Goal: Task Accomplishment & Management: Manage account settings

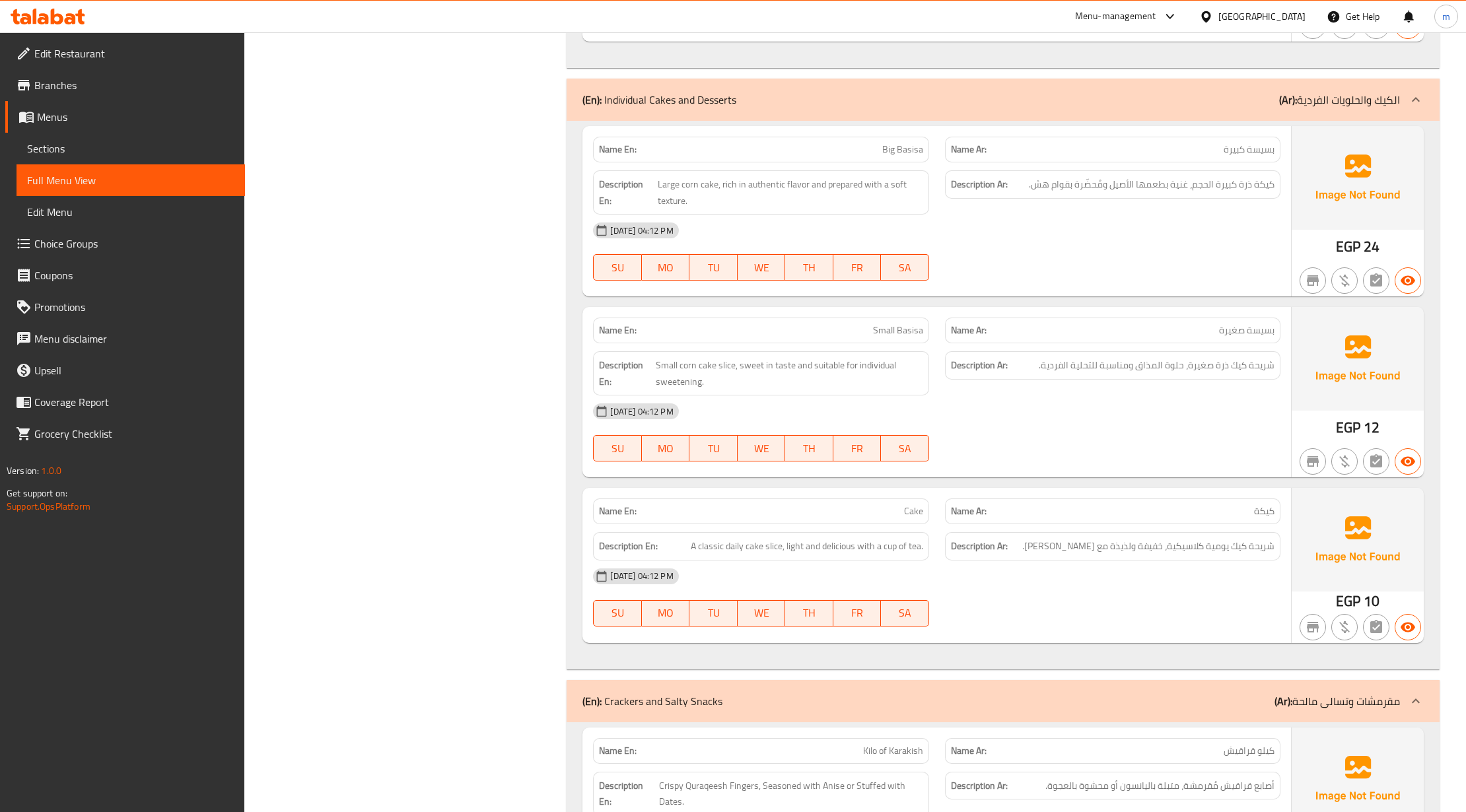
scroll to position [3393, 0]
click at [84, 46] on span "Edit Restaurant" at bounding box center [134, 53] width 200 height 16
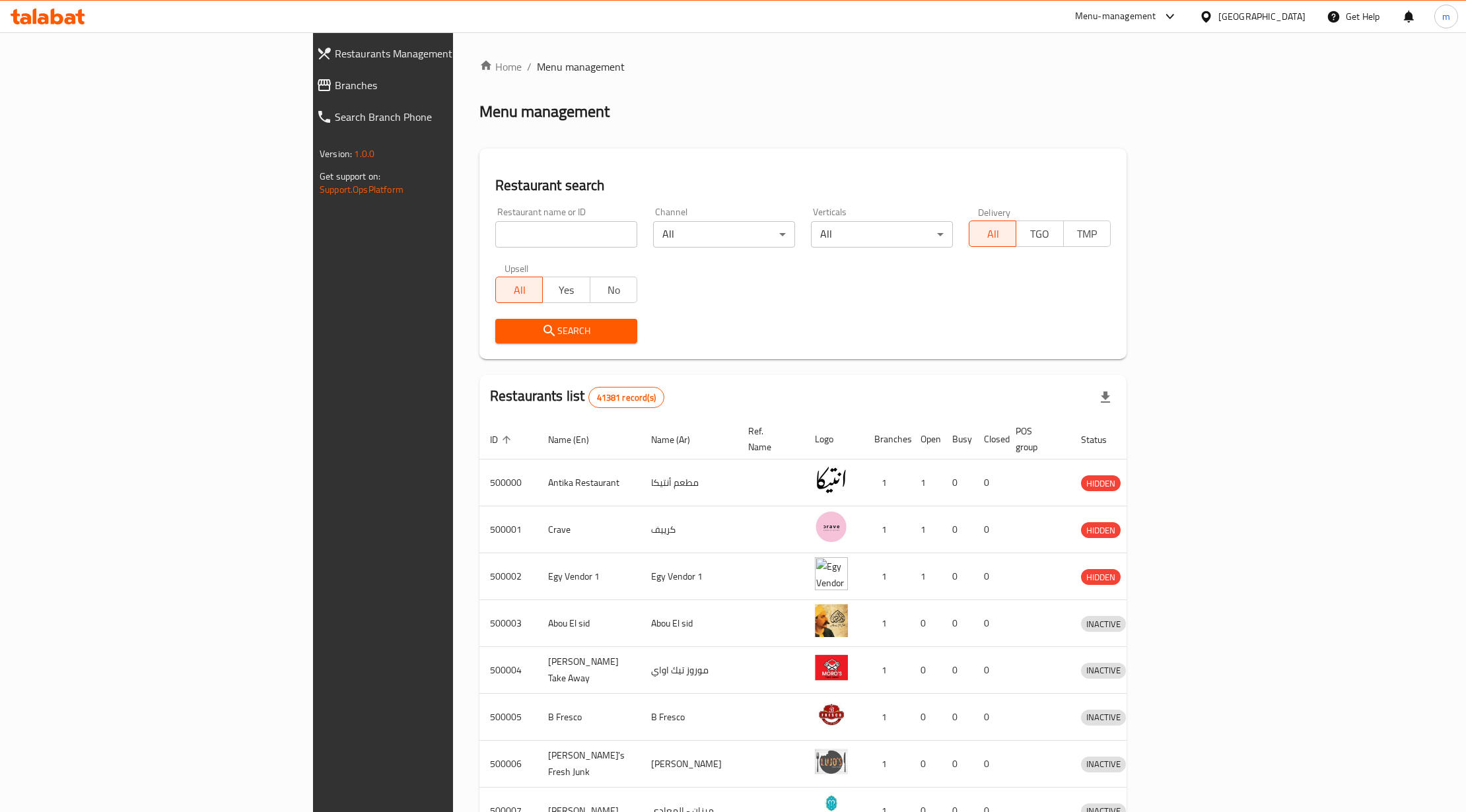
click at [335, 78] on span "Branches" at bounding box center [441, 85] width 213 height 16
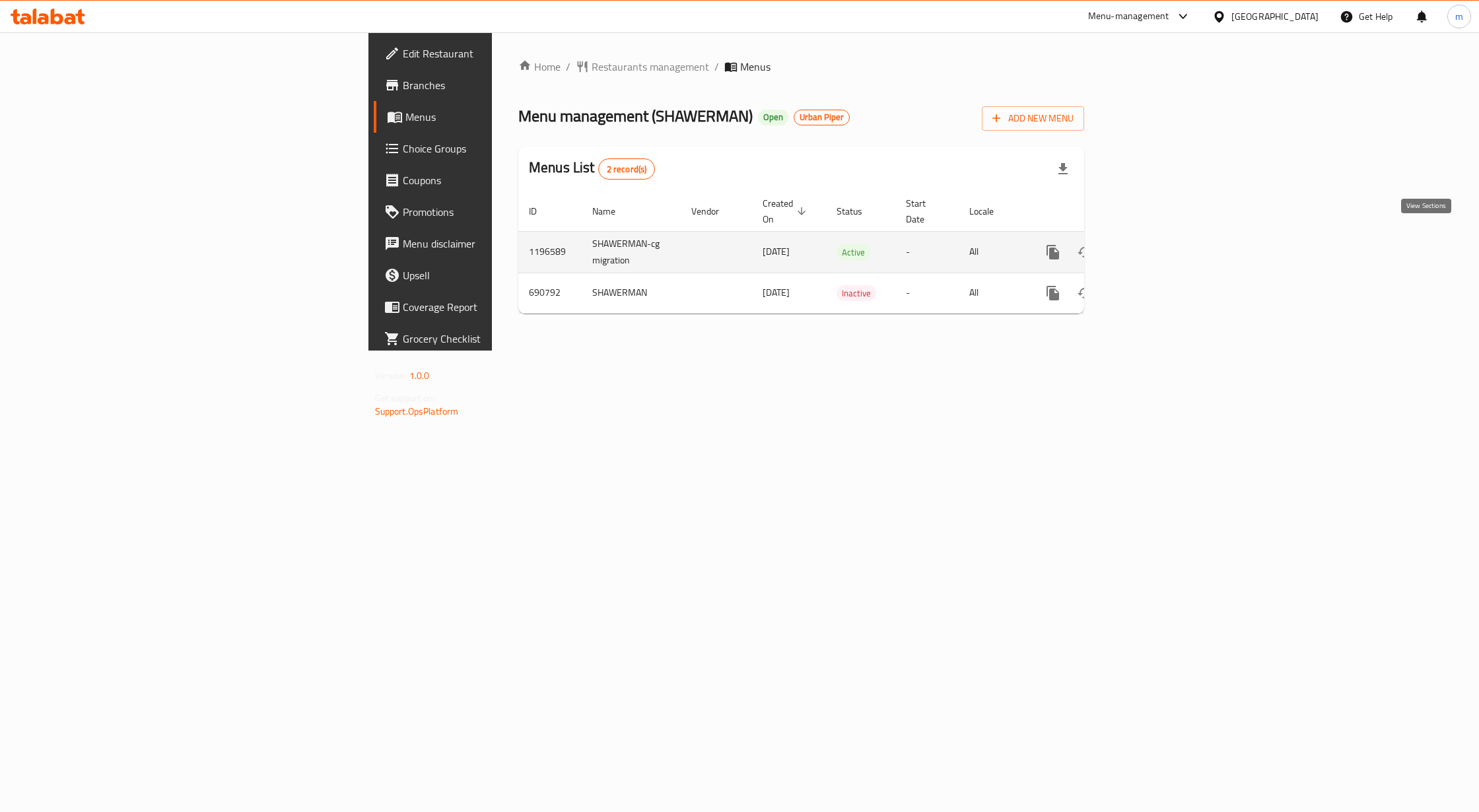
click at [1156, 244] on icon "enhanced table" at bounding box center [1148, 252] width 16 height 16
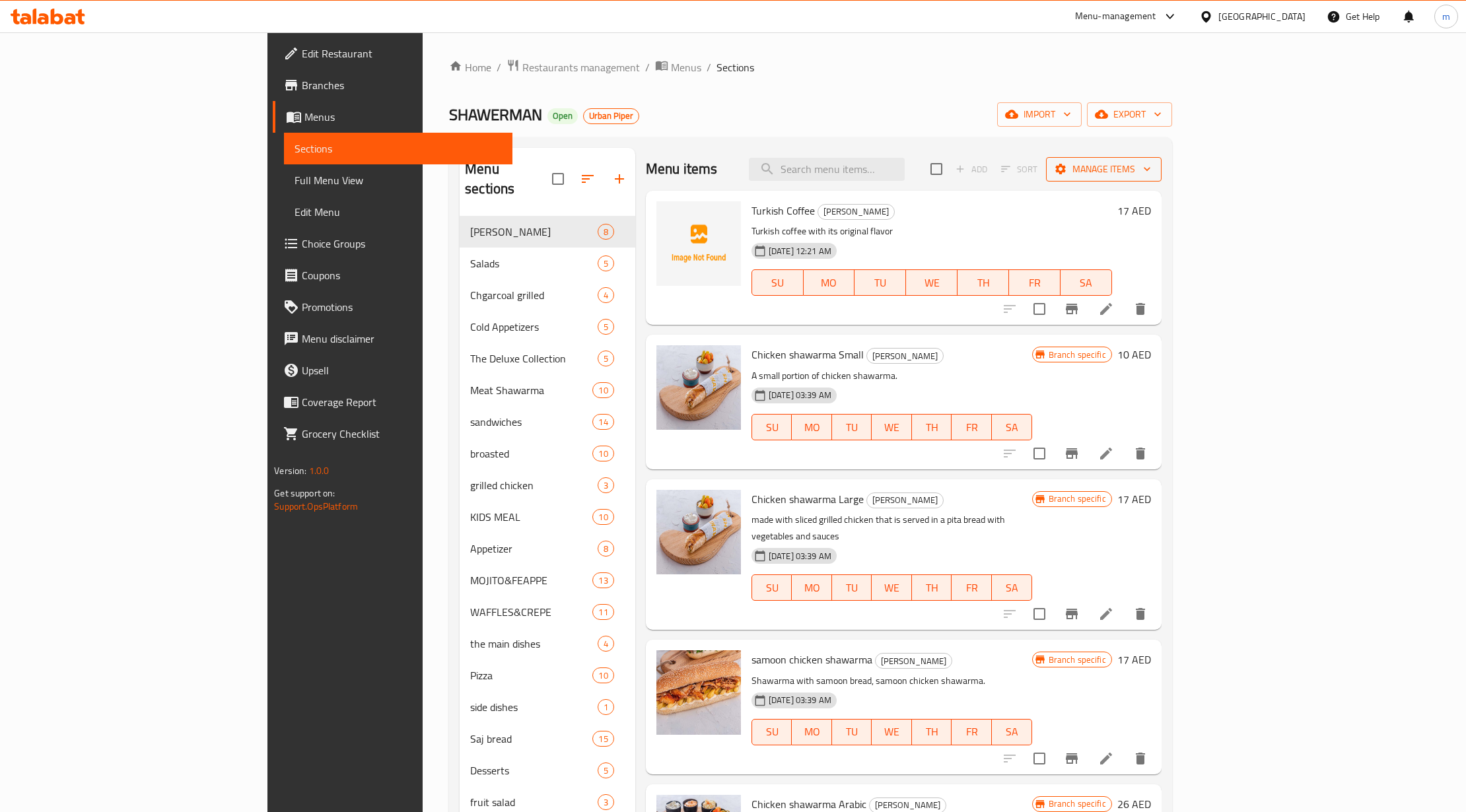
click at [1161, 159] on button "Manage items" at bounding box center [1103, 169] width 115 height 24
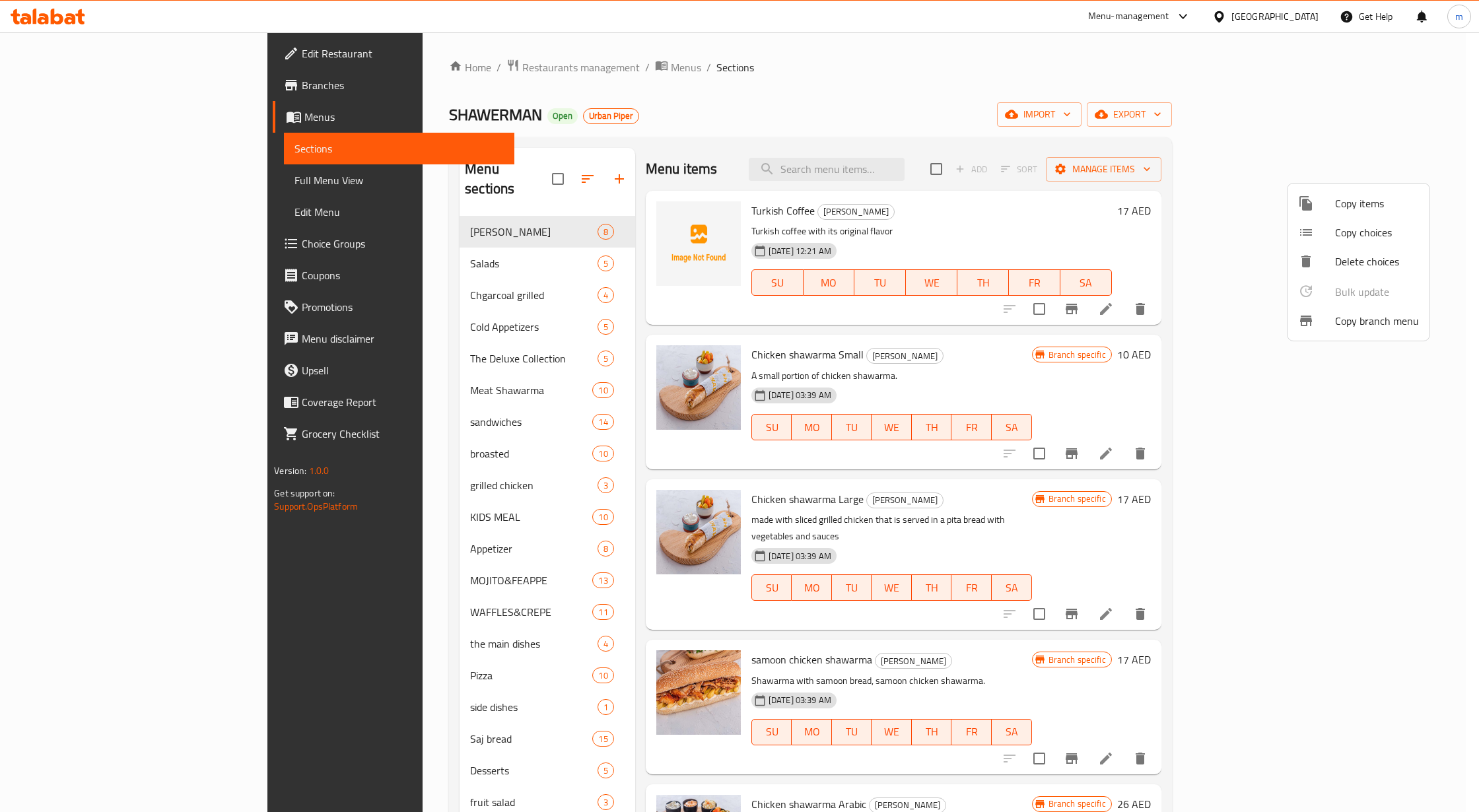
click at [1305, 321] on icon at bounding box center [1307, 321] width 12 height 11
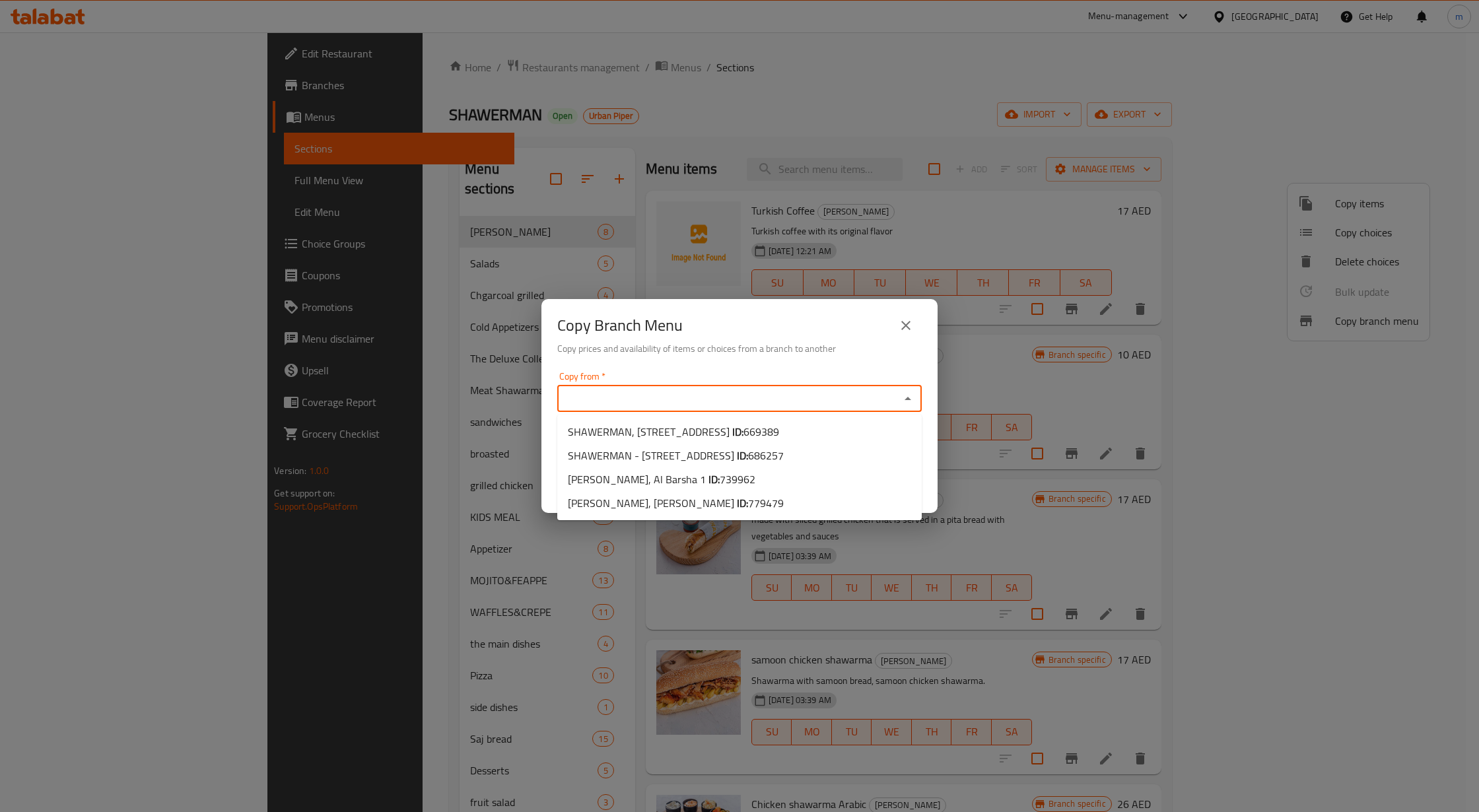
click at [803, 402] on input "Copy from   *" at bounding box center [729, 399] width 335 height 18
click at [744, 429] on span "669389" at bounding box center [761, 431] width 36 height 20
type input "SHAWERMAN, [STREET_ADDRESS]"
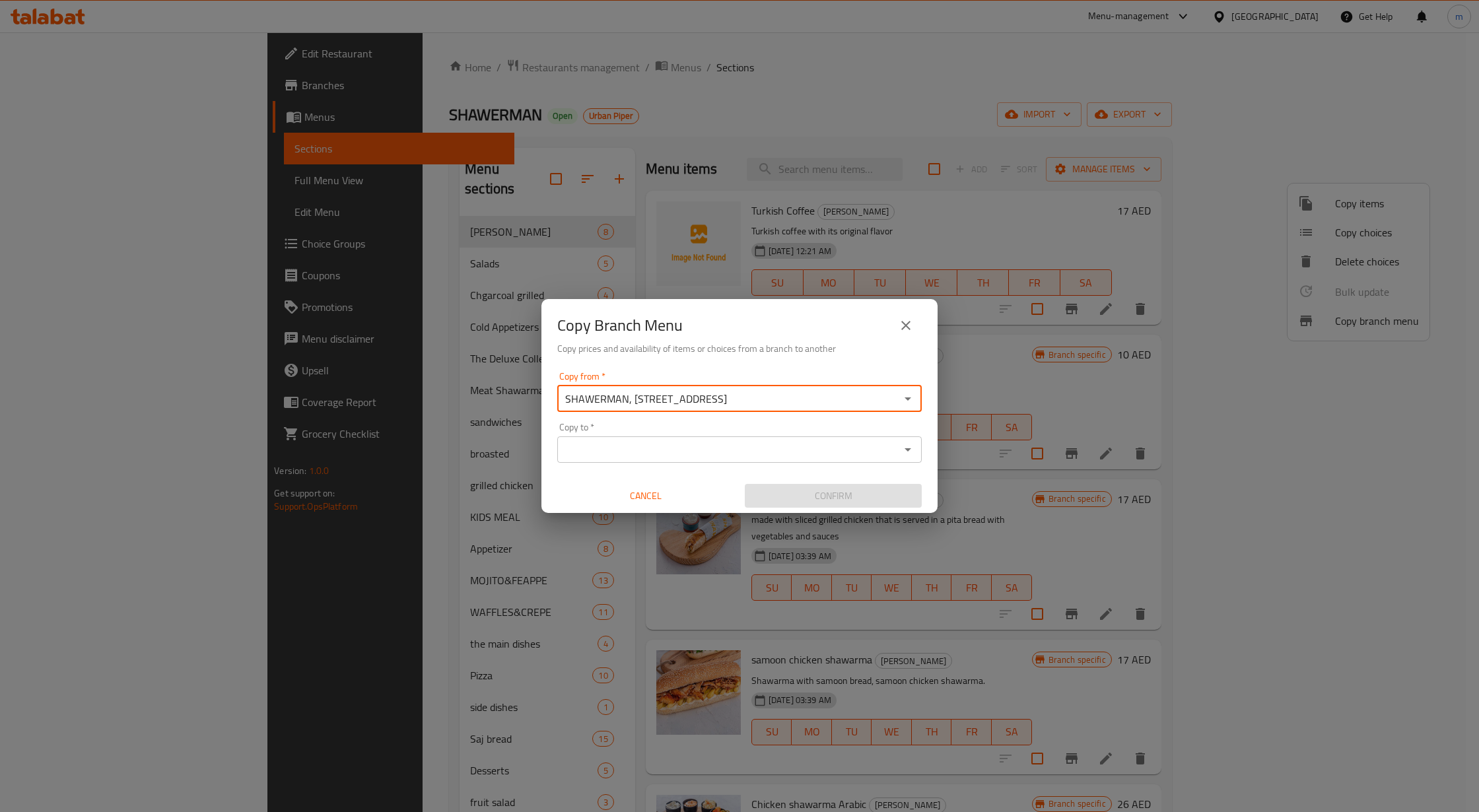
click at [723, 437] on div "Copy to *" at bounding box center [740, 449] width 365 height 26
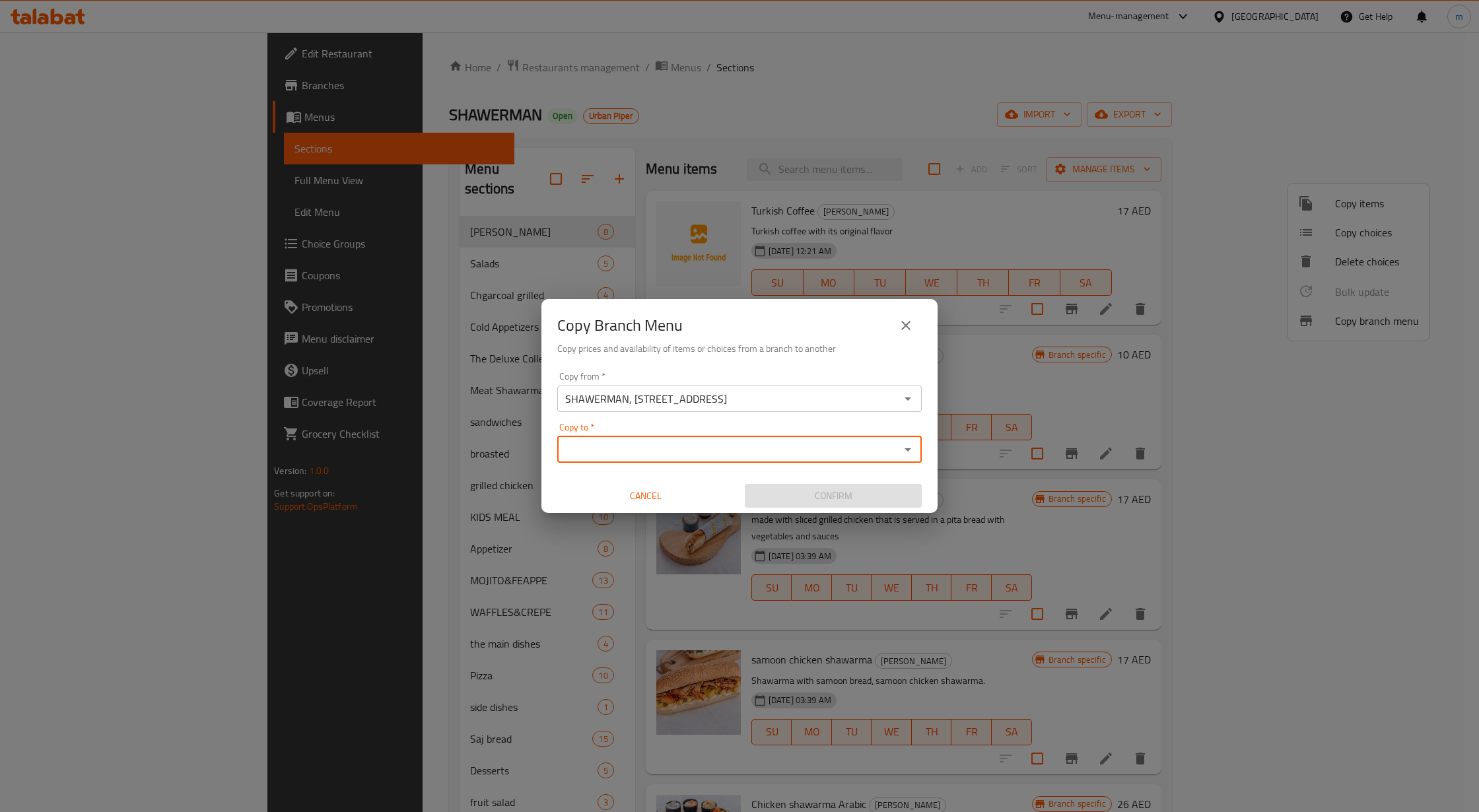
click at [659, 451] on input "Copy to   *" at bounding box center [729, 449] width 335 height 18
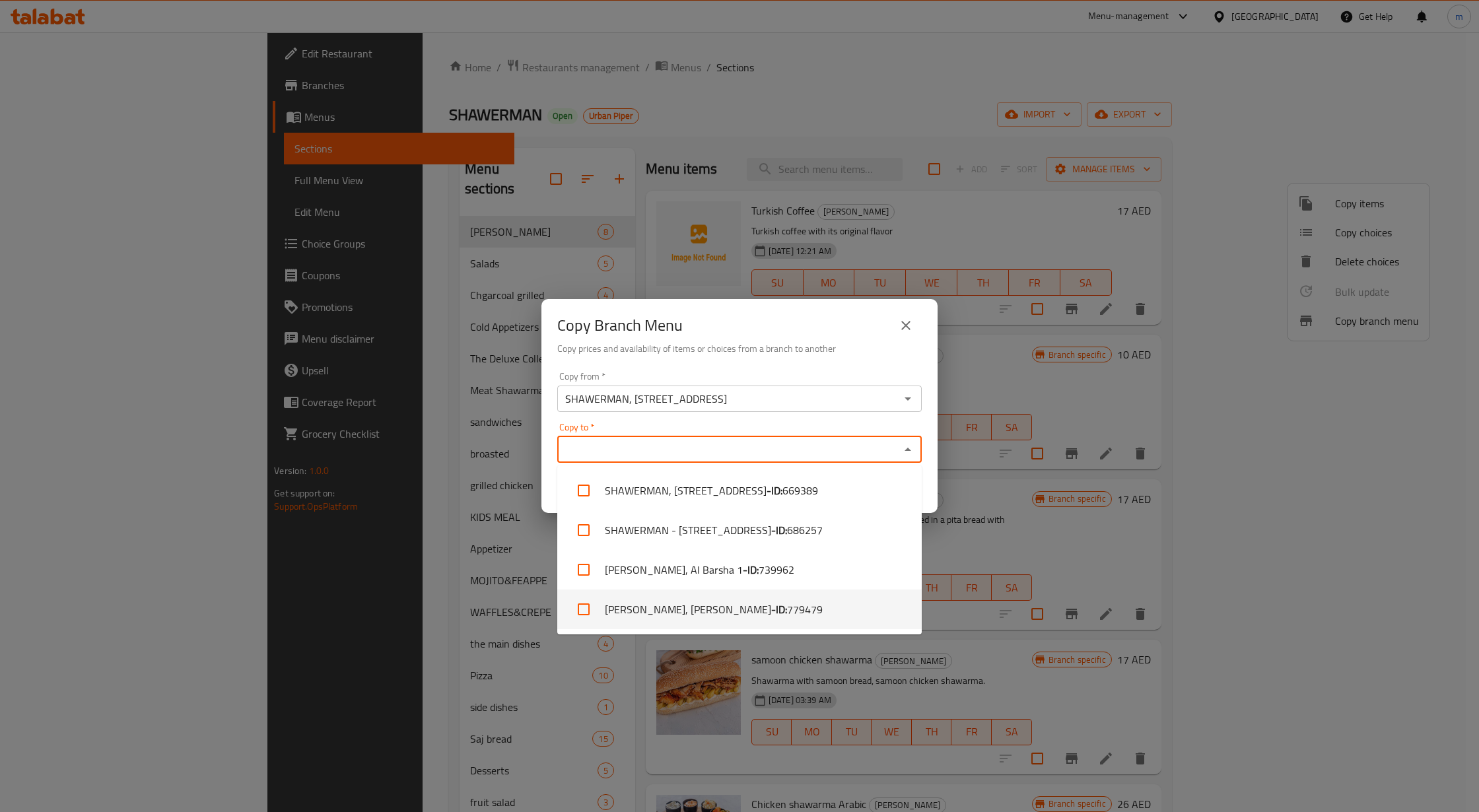
click at [787, 613] on span "779479" at bounding box center [805, 609] width 36 height 16
checkbox input "true"
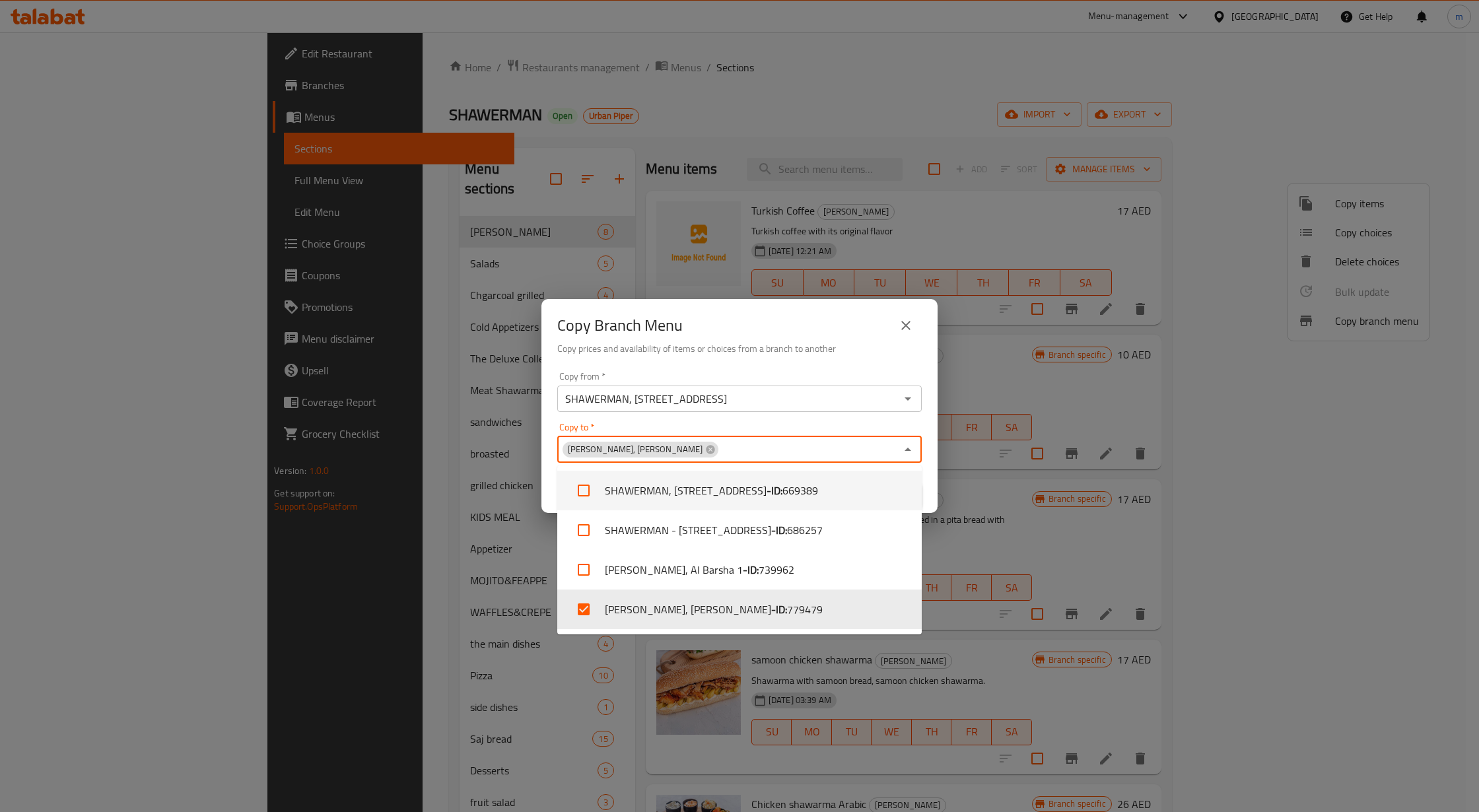
click at [764, 418] on div "Copy from   * SHAWERMAN, [PERSON_NAME] 1 Copy from * Copy to   * SHAWERMAN, [PE…" at bounding box center [739, 440] width 396 height 147
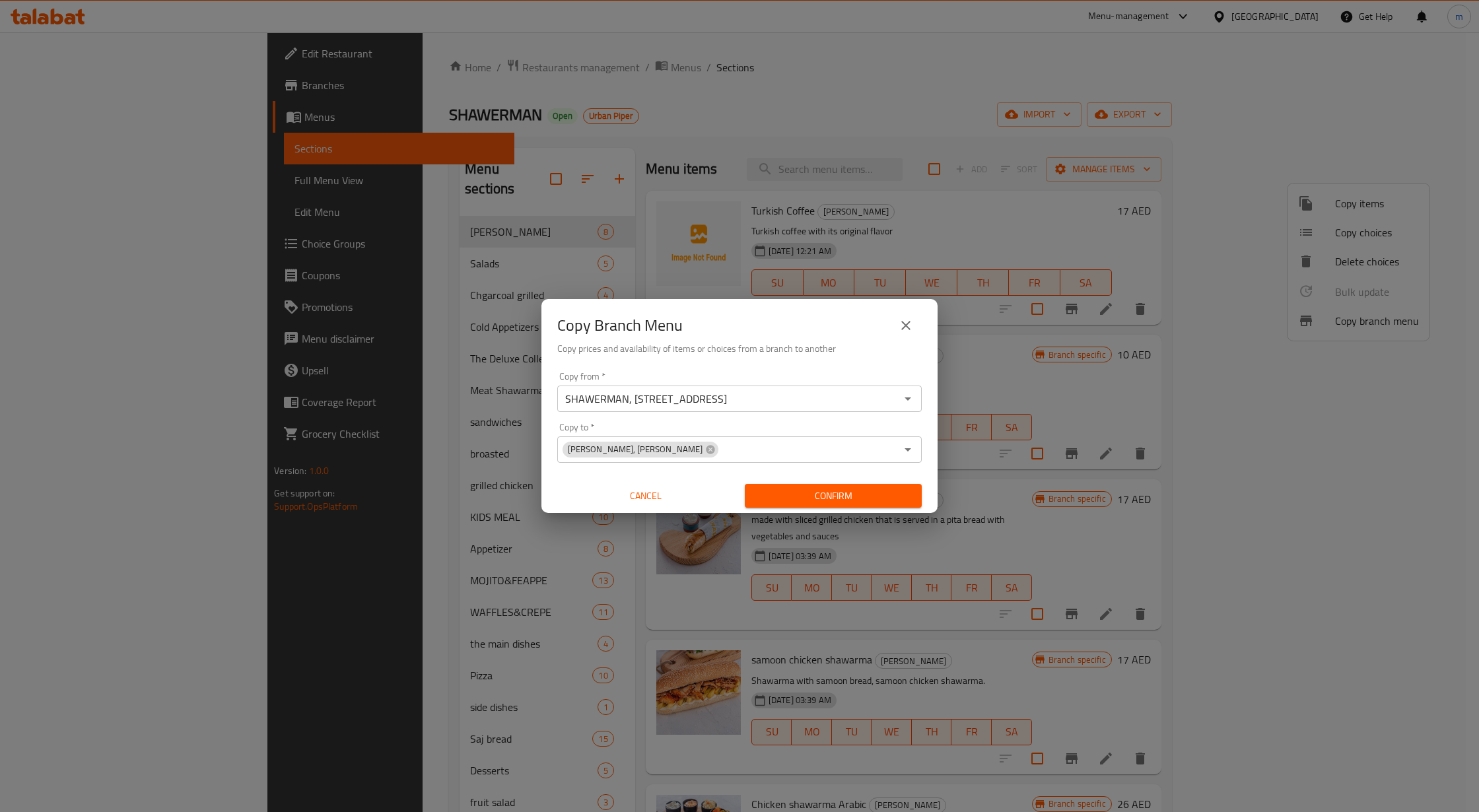
click at [857, 495] on span "Confirm" at bounding box center [833, 496] width 156 height 16
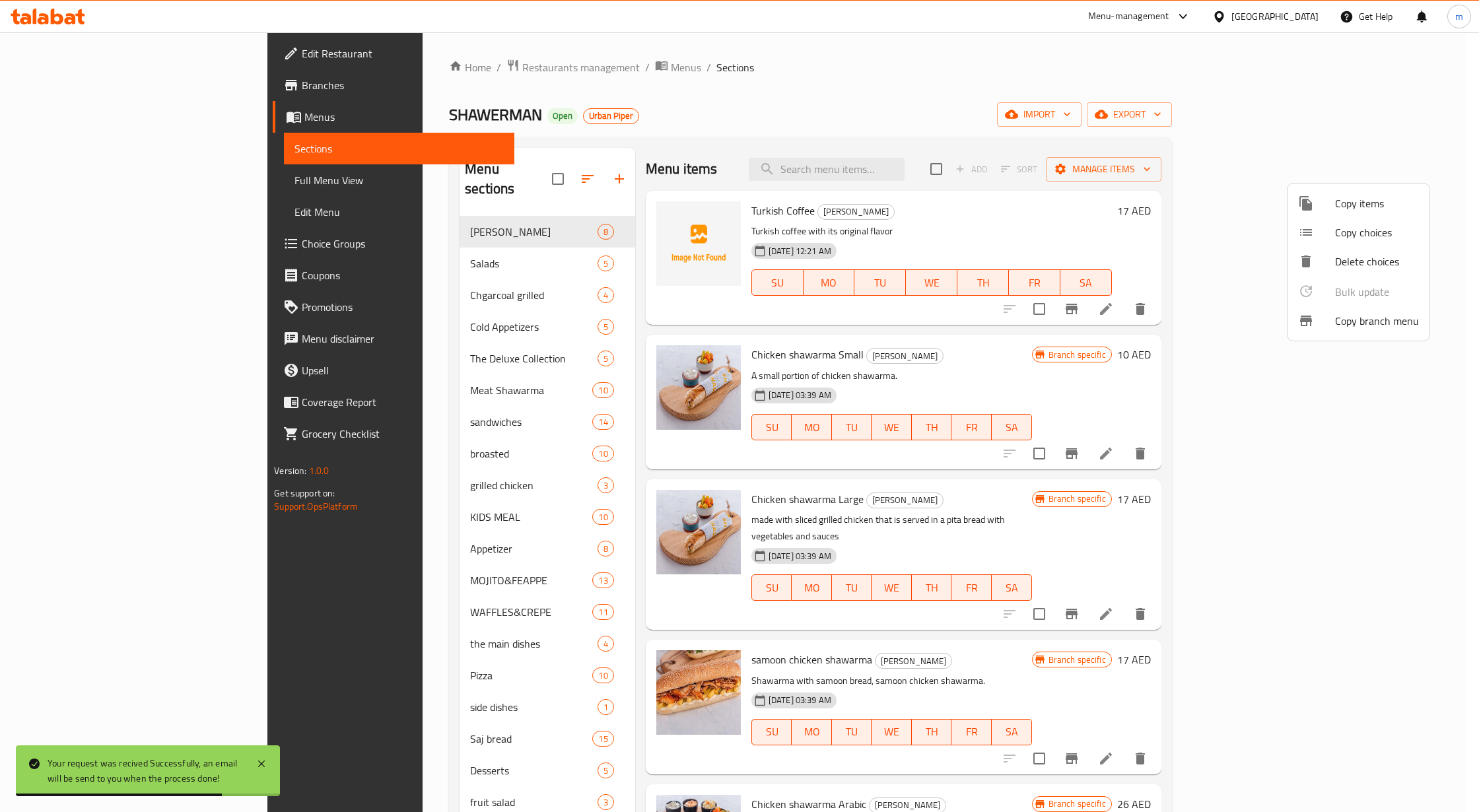
click at [43, 170] on div at bounding box center [740, 406] width 1479 height 812
drag, startPoint x: 43, startPoint y: 170, endPoint x: 83, endPoint y: 211, distance: 57.3
click at [295, 172] on span "Full Menu View" at bounding box center [399, 180] width 209 height 16
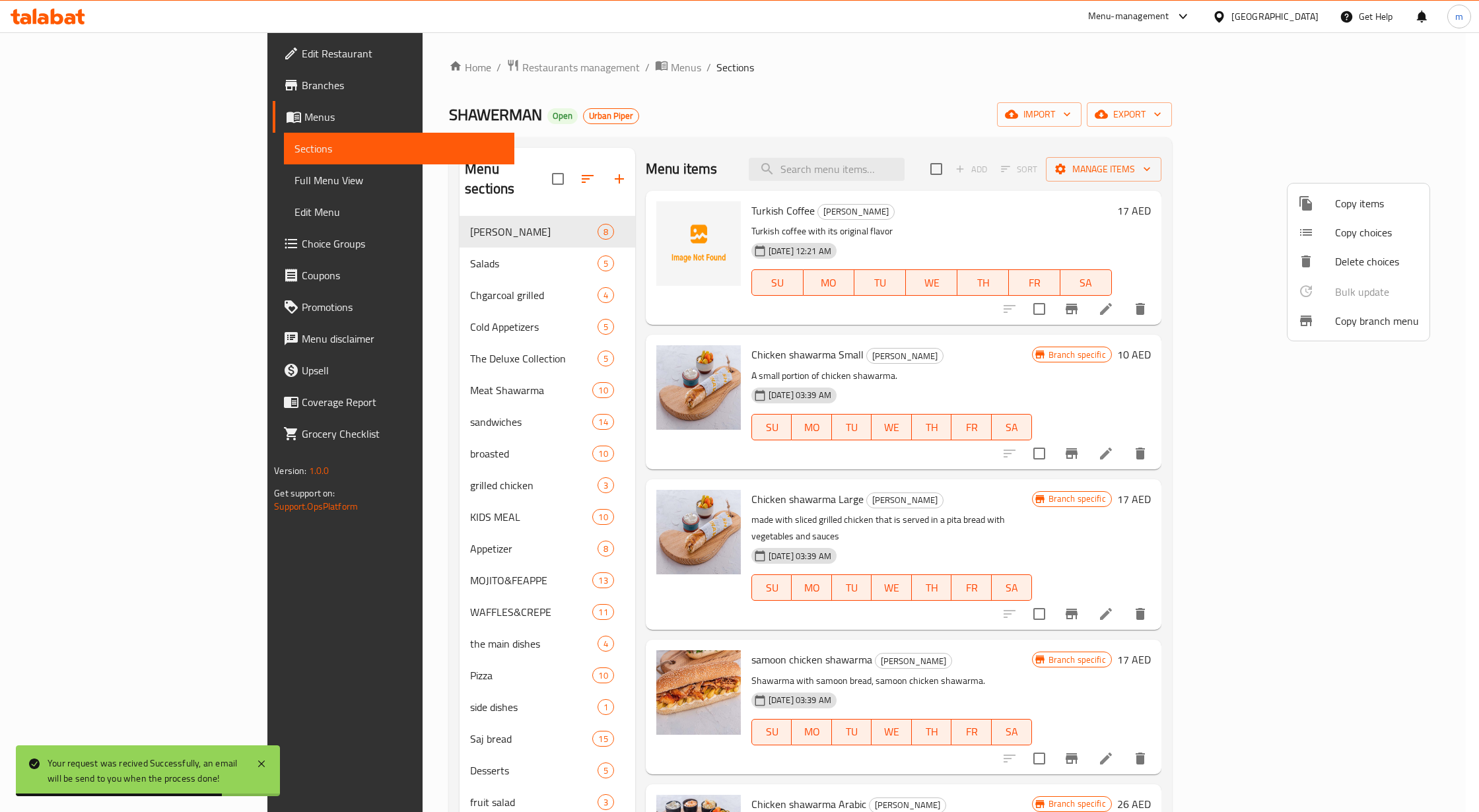
click at [295, 172] on span "Full Menu View" at bounding box center [399, 180] width 209 height 16
click at [295, 188] on span "Full Menu View" at bounding box center [399, 180] width 209 height 16
click at [304, 125] on span "Menus" at bounding box center [404, 116] width 200 height 16
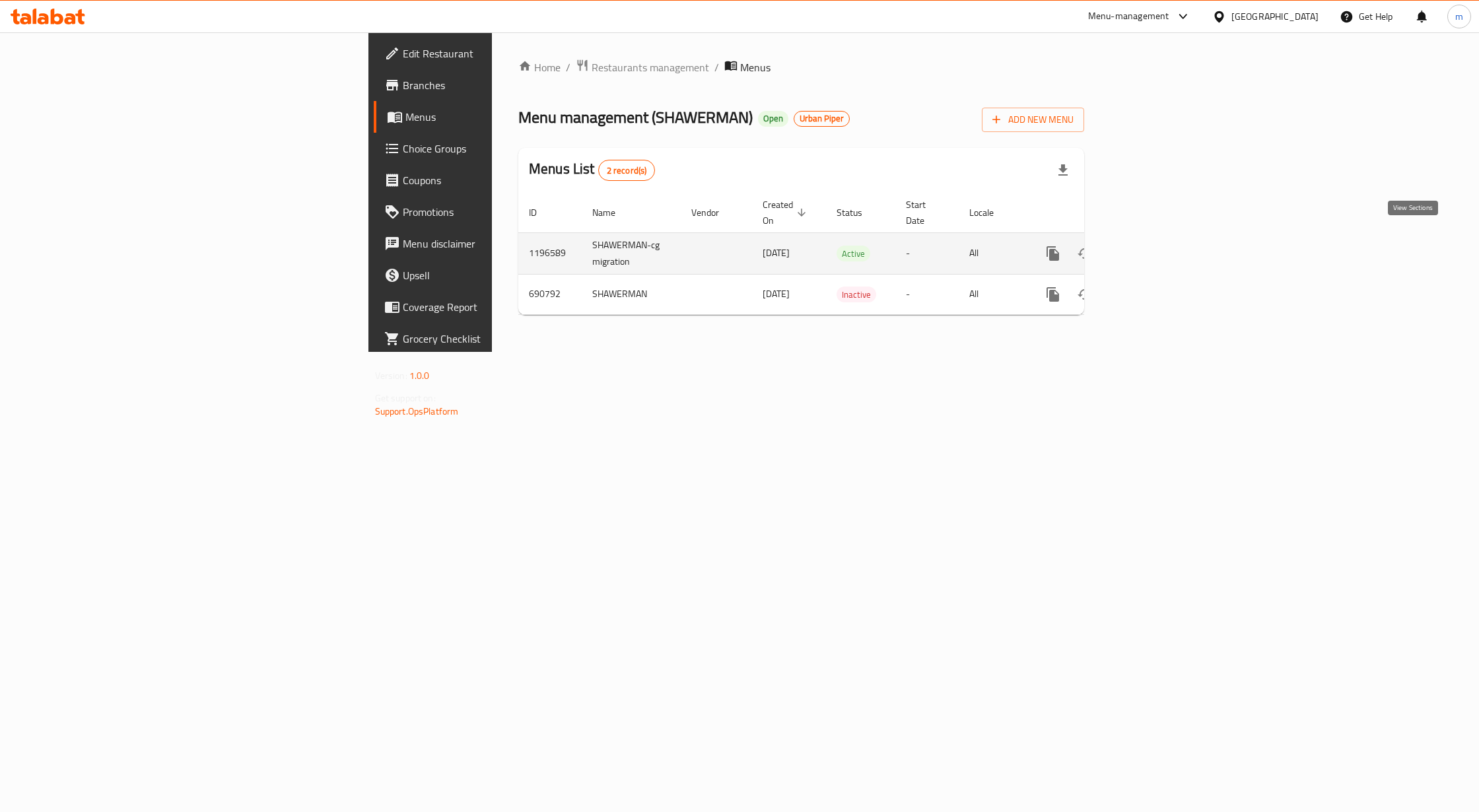
click at [1156, 246] on icon "enhanced table" at bounding box center [1148, 253] width 16 height 16
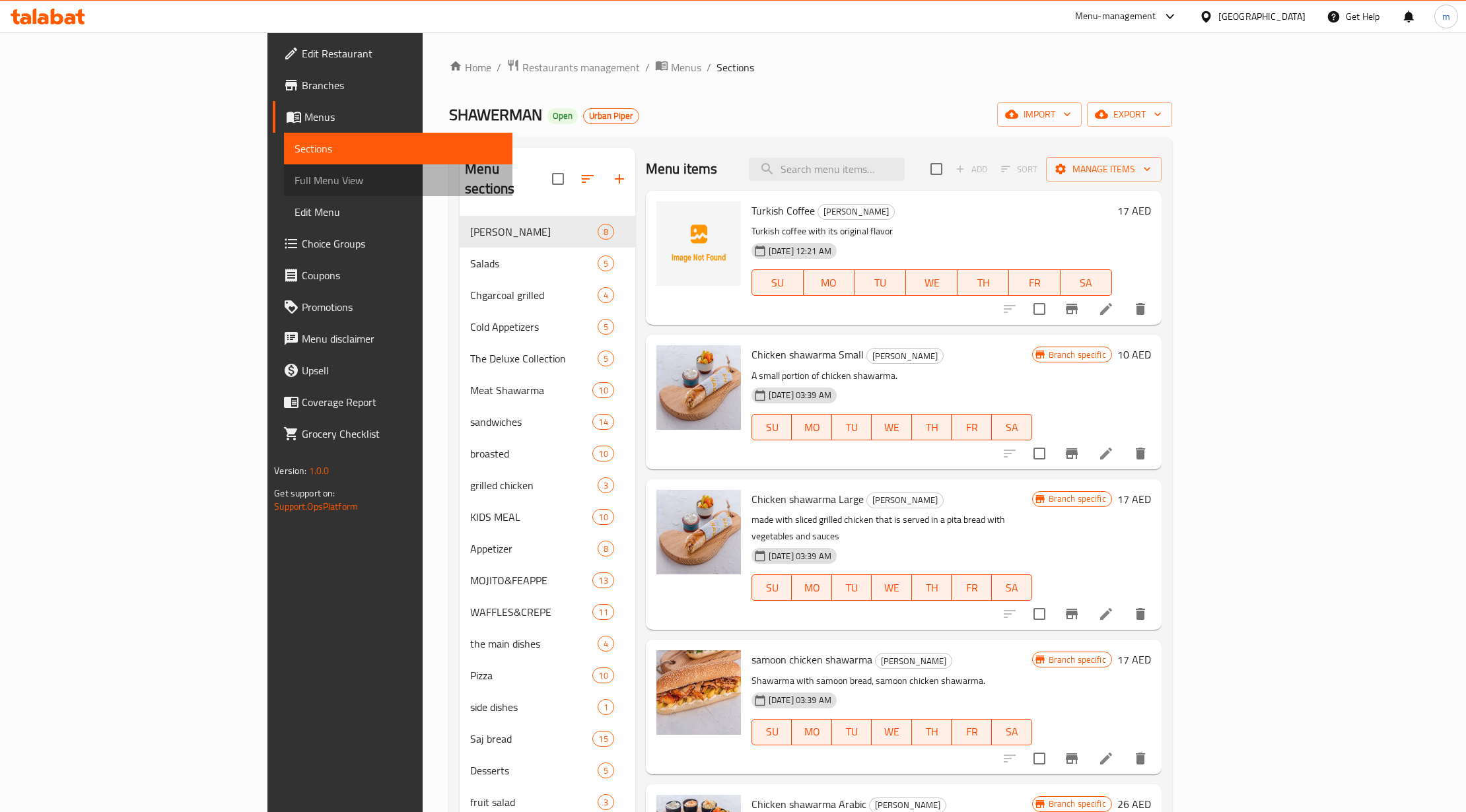
click at [295, 175] on span "Full Menu View" at bounding box center [398, 180] width 207 height 16
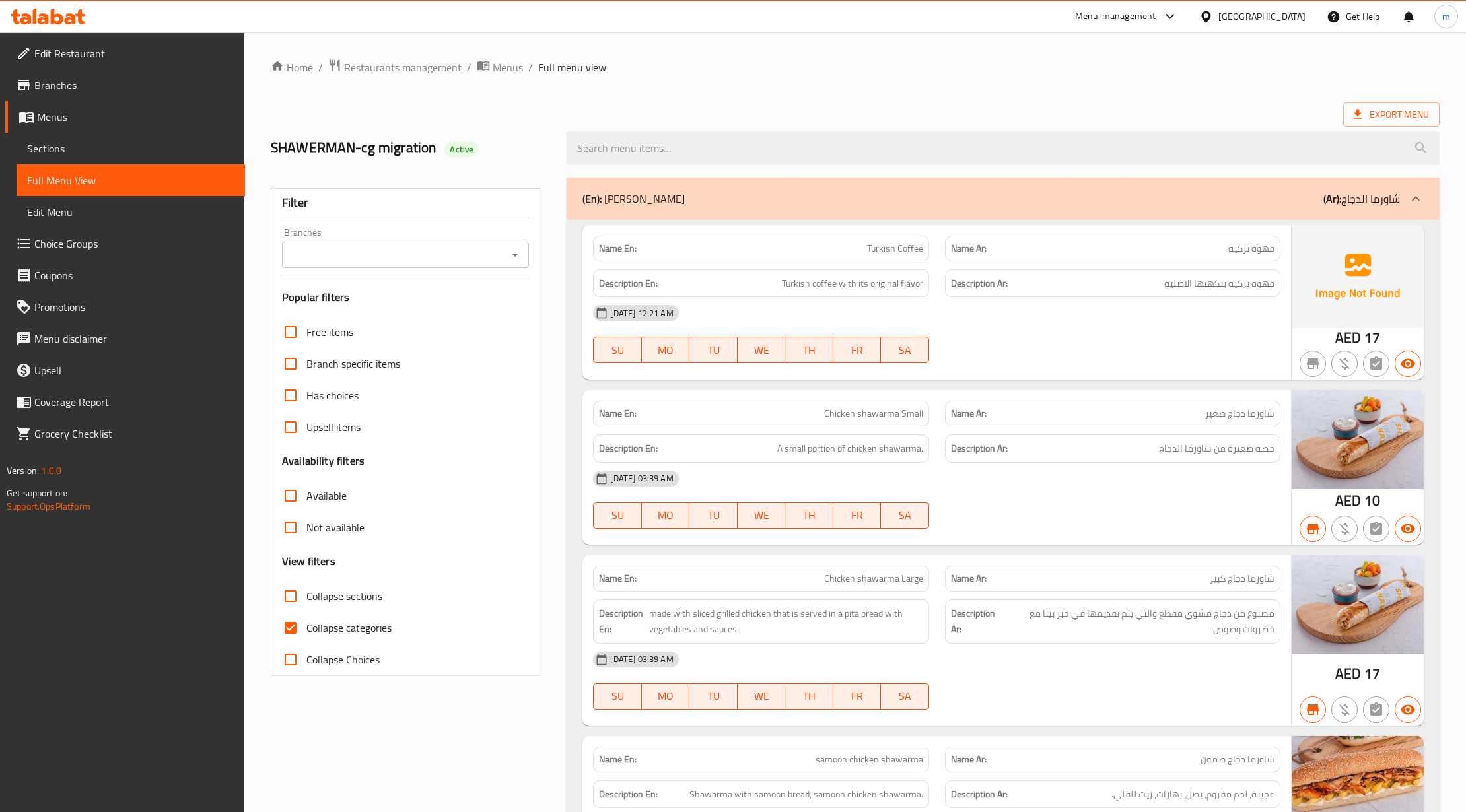
click at [333, 632] on span "Collapse categories" at bounding box center [348, 627] width 85 height 16
click at [306, 632] on input "Collapse categories" at bounding box center [291, 627] width 32 height 32
checkbox input "false"
click at [1385, 125] on span "Export Menu" at bounding box center [1391, 115] width 96 height 24
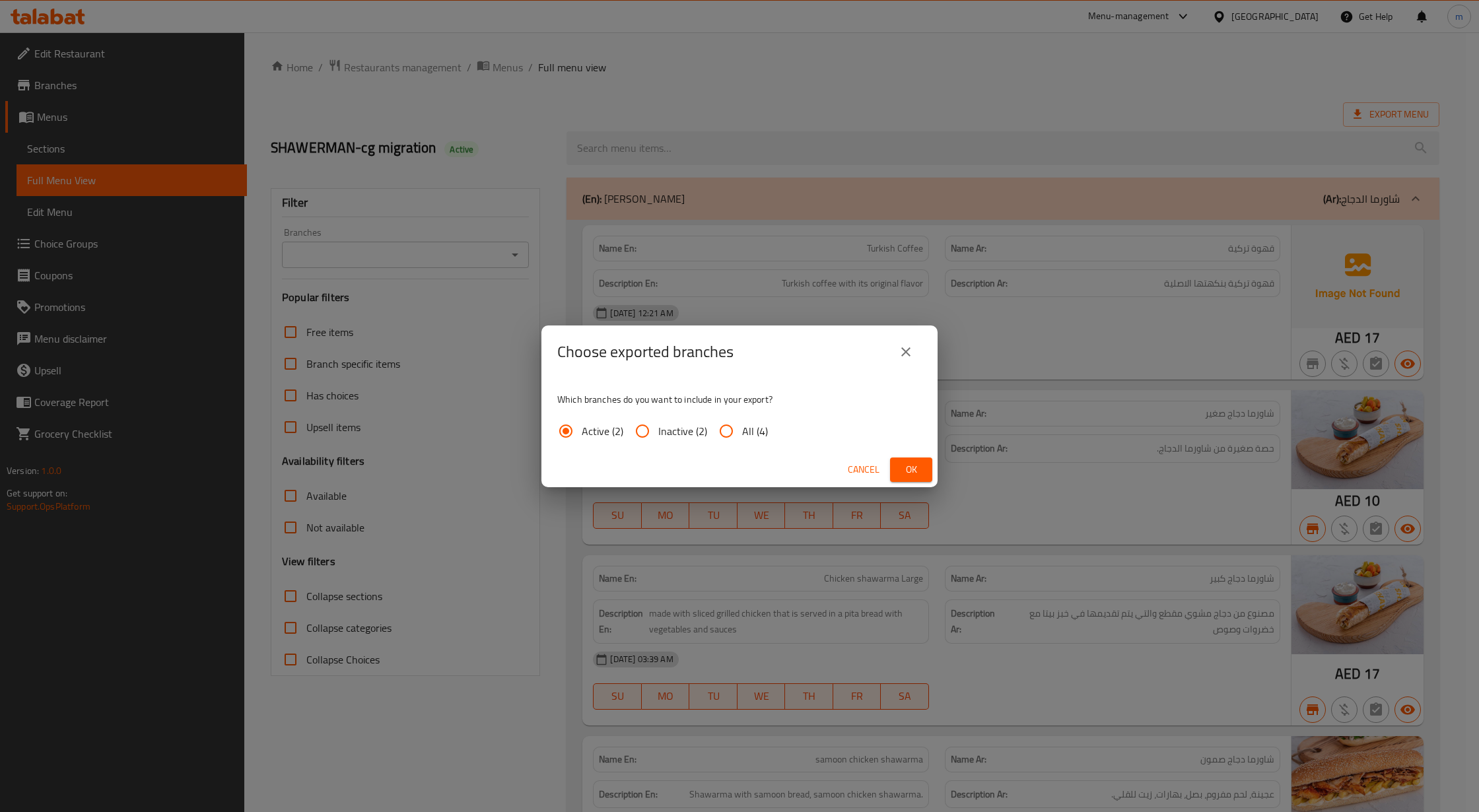
click at [748, 429] on span "All (4)" at bounding box center [755, 430] width 26 height 16
click at [742, 429] on input "All (4)" at bounding box center [726, 431] width 32 height 32
radio input "true"
click at [923, 458] on button "Ok" at bounding box center [911, 470] width 42 height 24
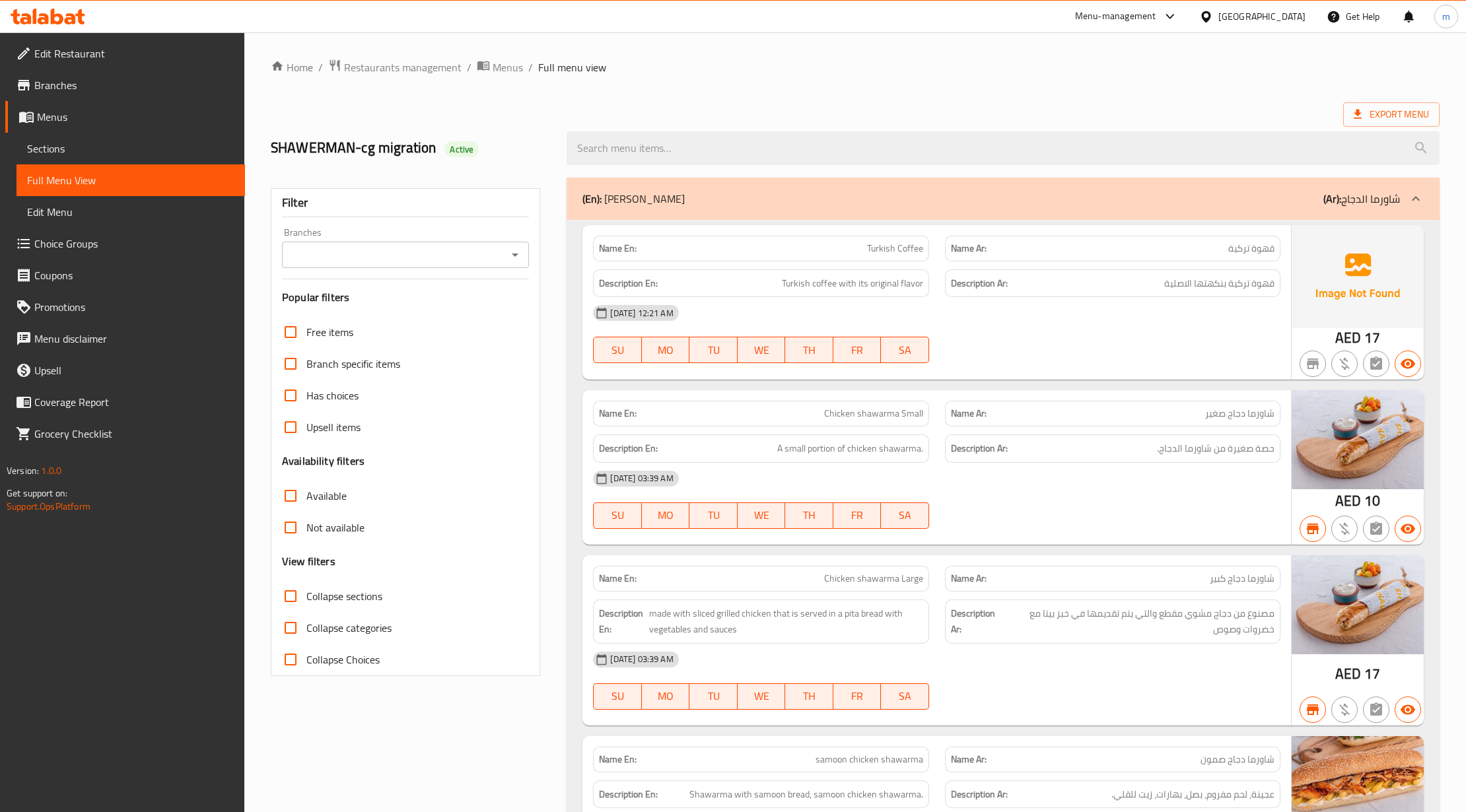
click at [843, 117] on div "Export Menu" at bounding box center [855, 115] width 1169 height 24
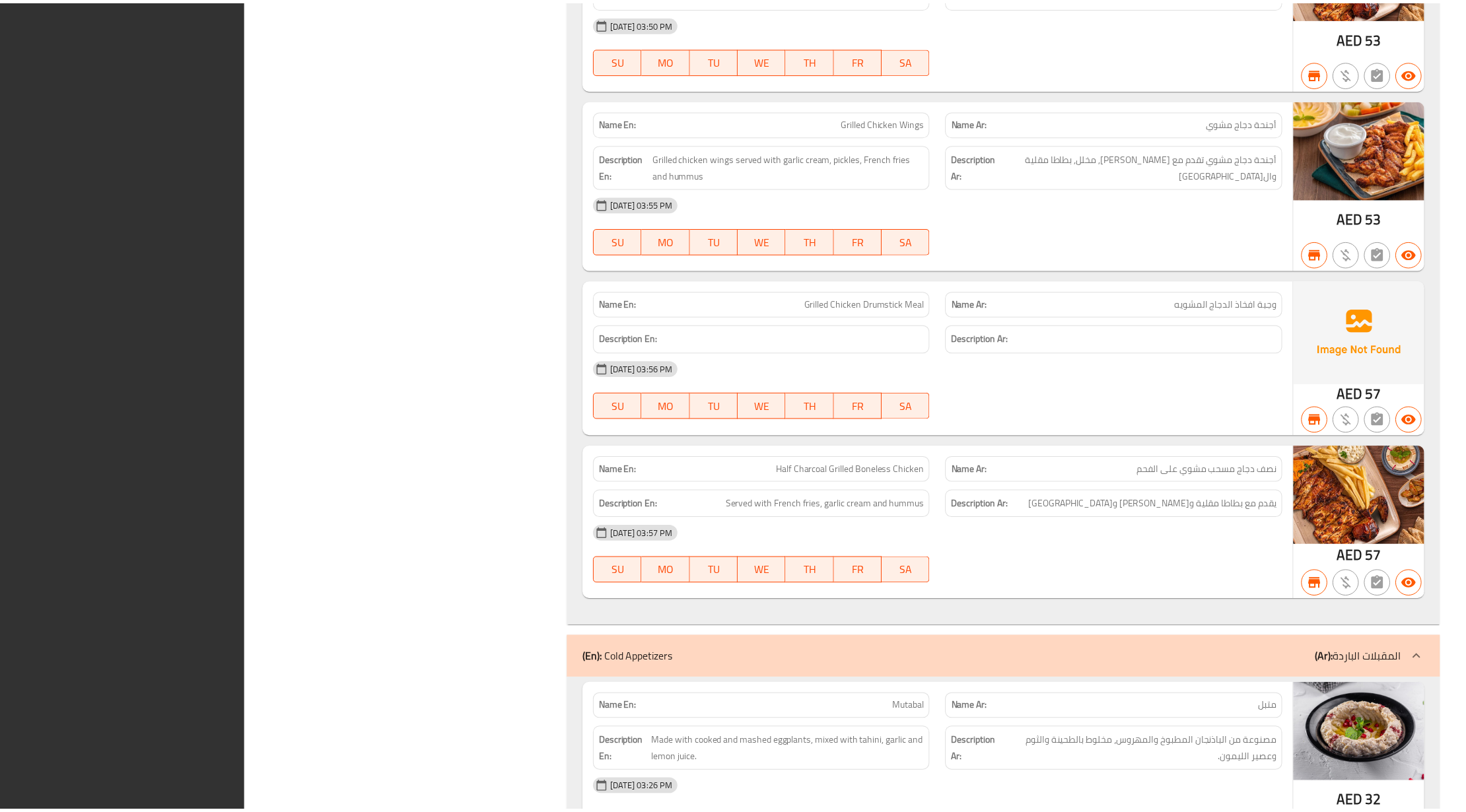
scroll to position [4072, 0]
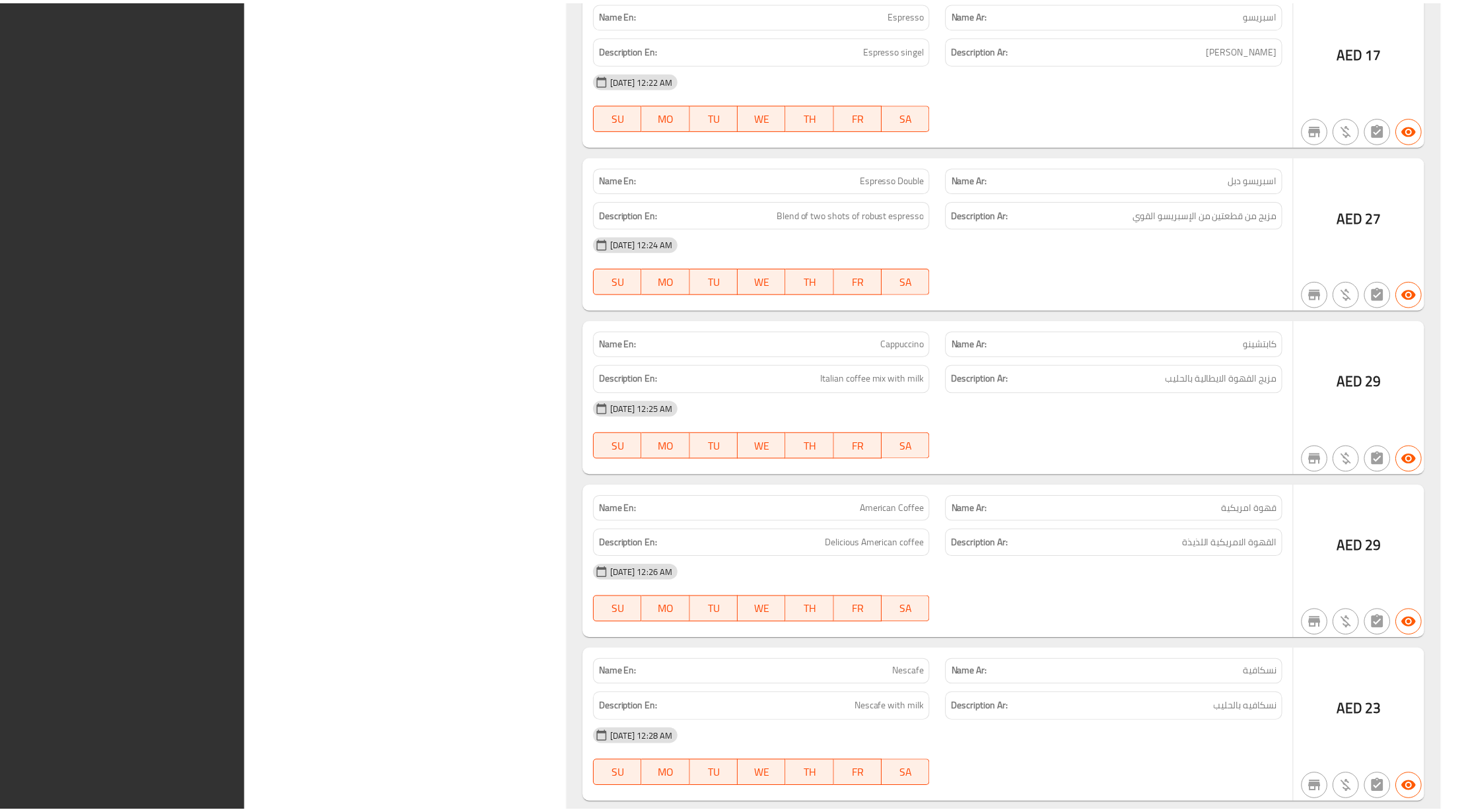
scroll to position [39899, 0]
